Goal: Communication & Community: Answer question/provide support

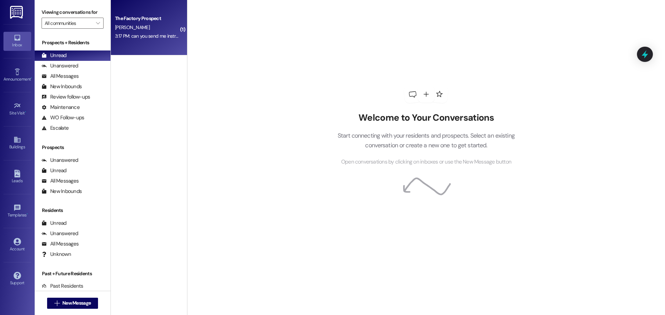
click at [138, 33] on div "3:17 PM: can you send me instructions on how to set up payment, is it on the we…" at bounding box center [201, 36] width 172 height 6
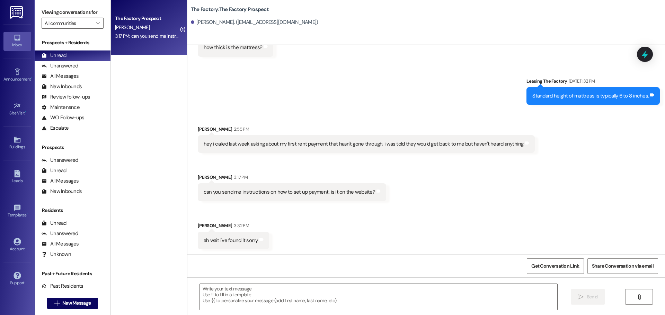
scroll to position [2417, 0]
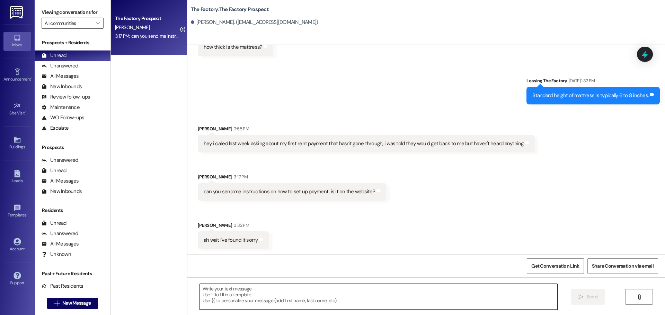
click at [200, 292] on textarea at bounding box center [378, 297] width 357 height 26
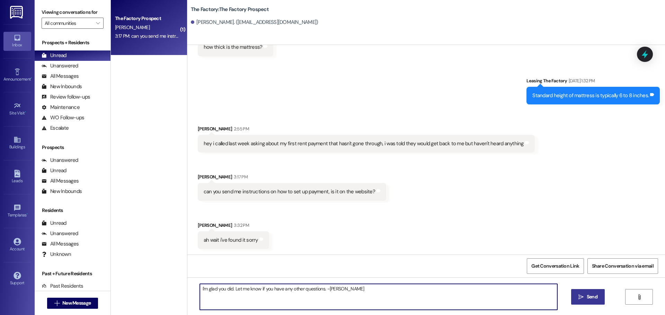
type textarea "I'm glad you did. Let me know if you have any other questions. -Tawnya"
click at [593, 303] on button " Send" at bounding box center [588, 298] width 34 height 16
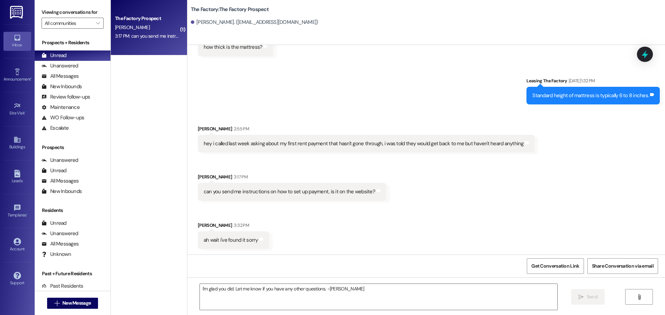
scroll to position [2417, 0]
